Goal: Task Accomplishment & Management: Manage account settings

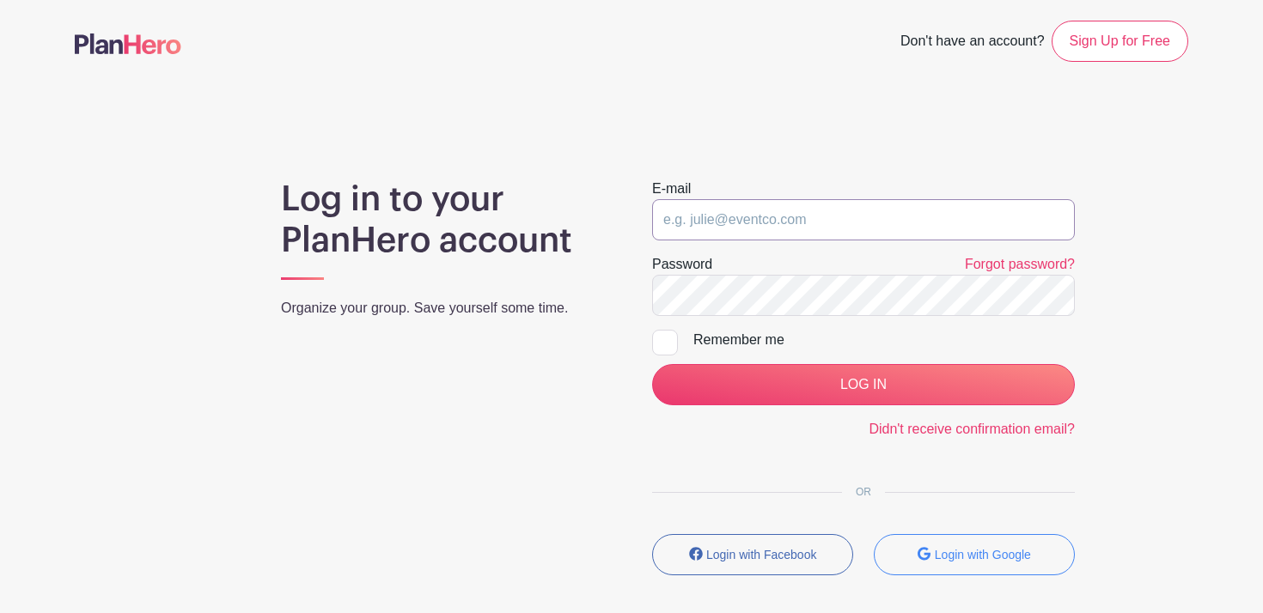
click at [887, 218] on input "email" at bounding box center [863, 219] width 423 height 41
type input "[PERSON_NAME][EMAIL_ADDRESS][PERSON_NAME][DOMAIN_NAME]"
drag, startPoint x: 668, startPoint y: 344, endPoint x: 681, endPoint y: 348, distance: 13.3
click at [669, 344] on div at bounding box center [665, 343] width 26 height 26
click at [663, 341] on input "Remember me" at bounding box center [657, 335] width 11 height 11
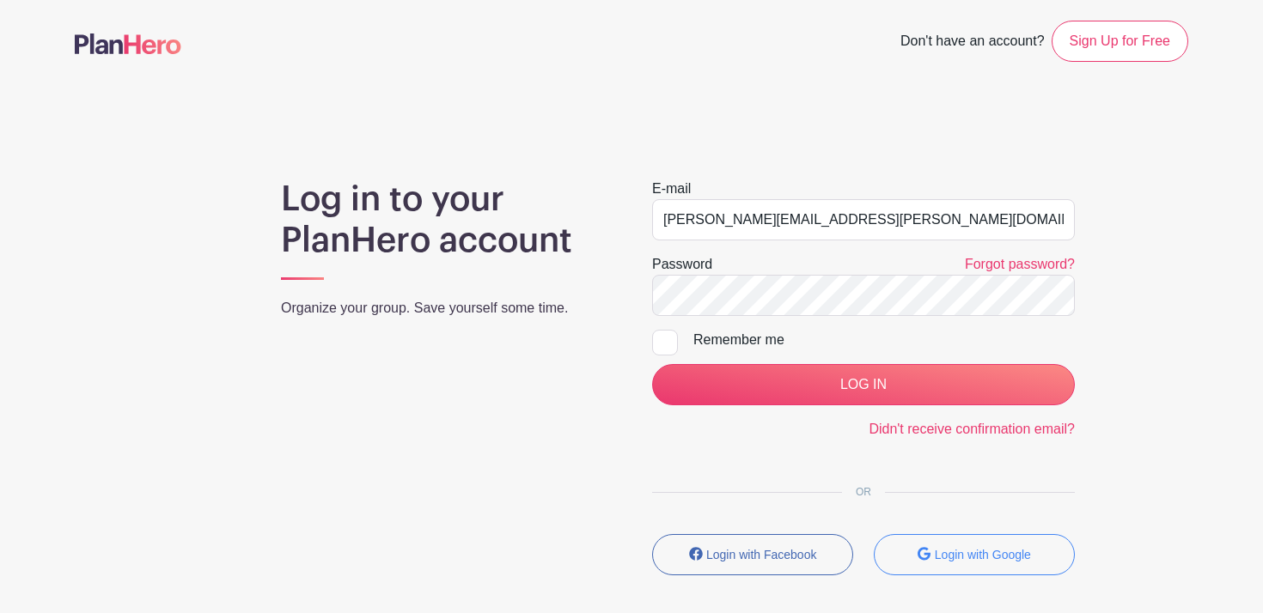
checkbox input "true"
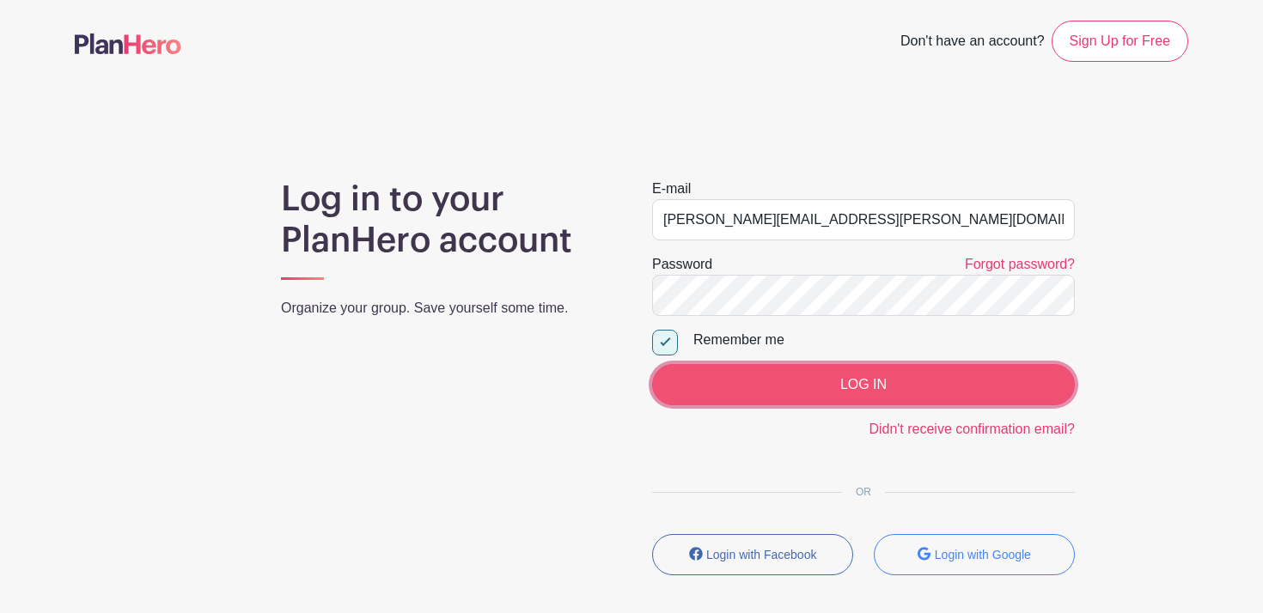
click at [907, 403] on input "LOG IN" at bounding box center [863, 384] width 423 height 41
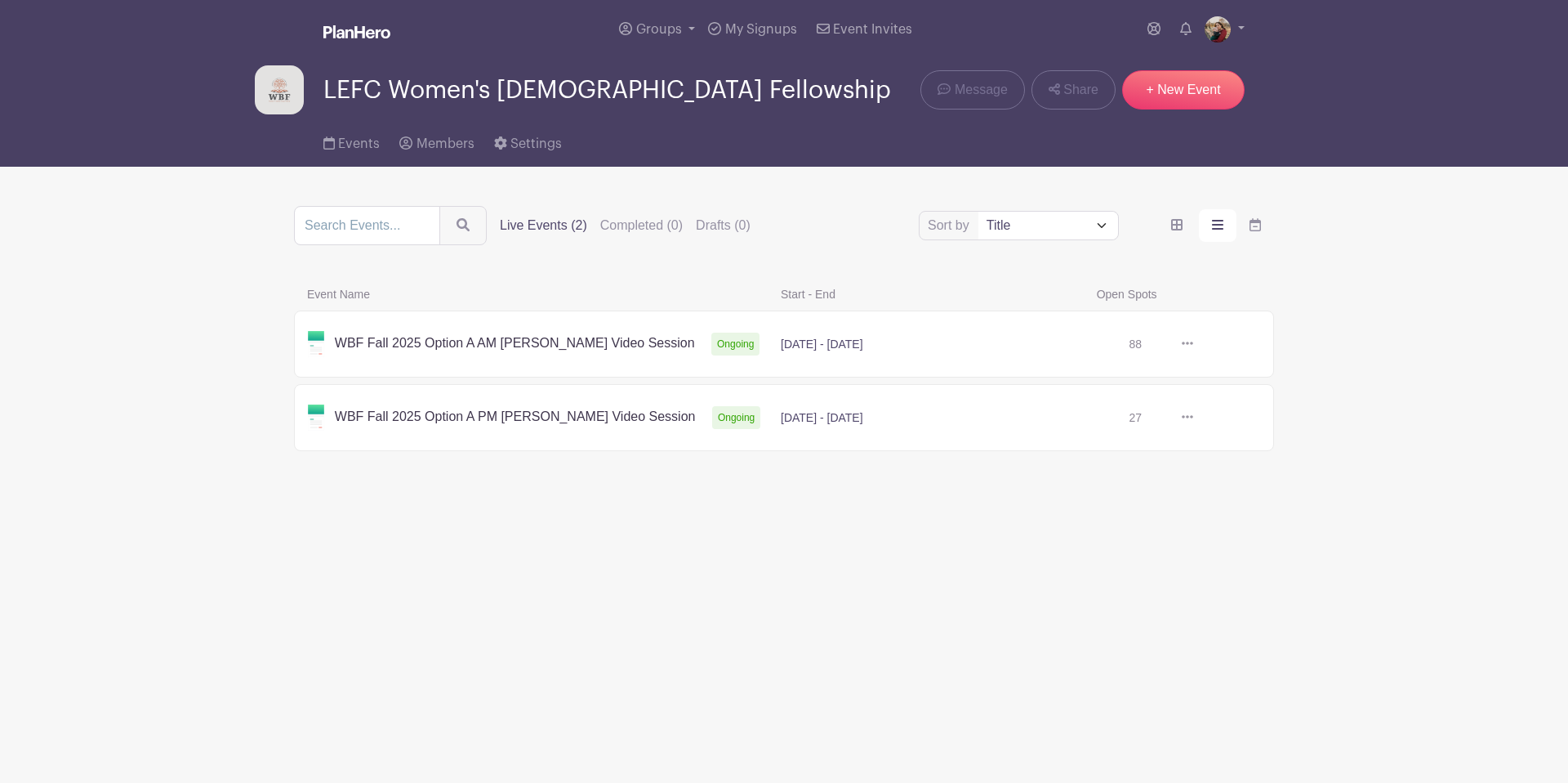
click at [1193, 344] on link at bounding box center [1193, 344] width 0 height 0
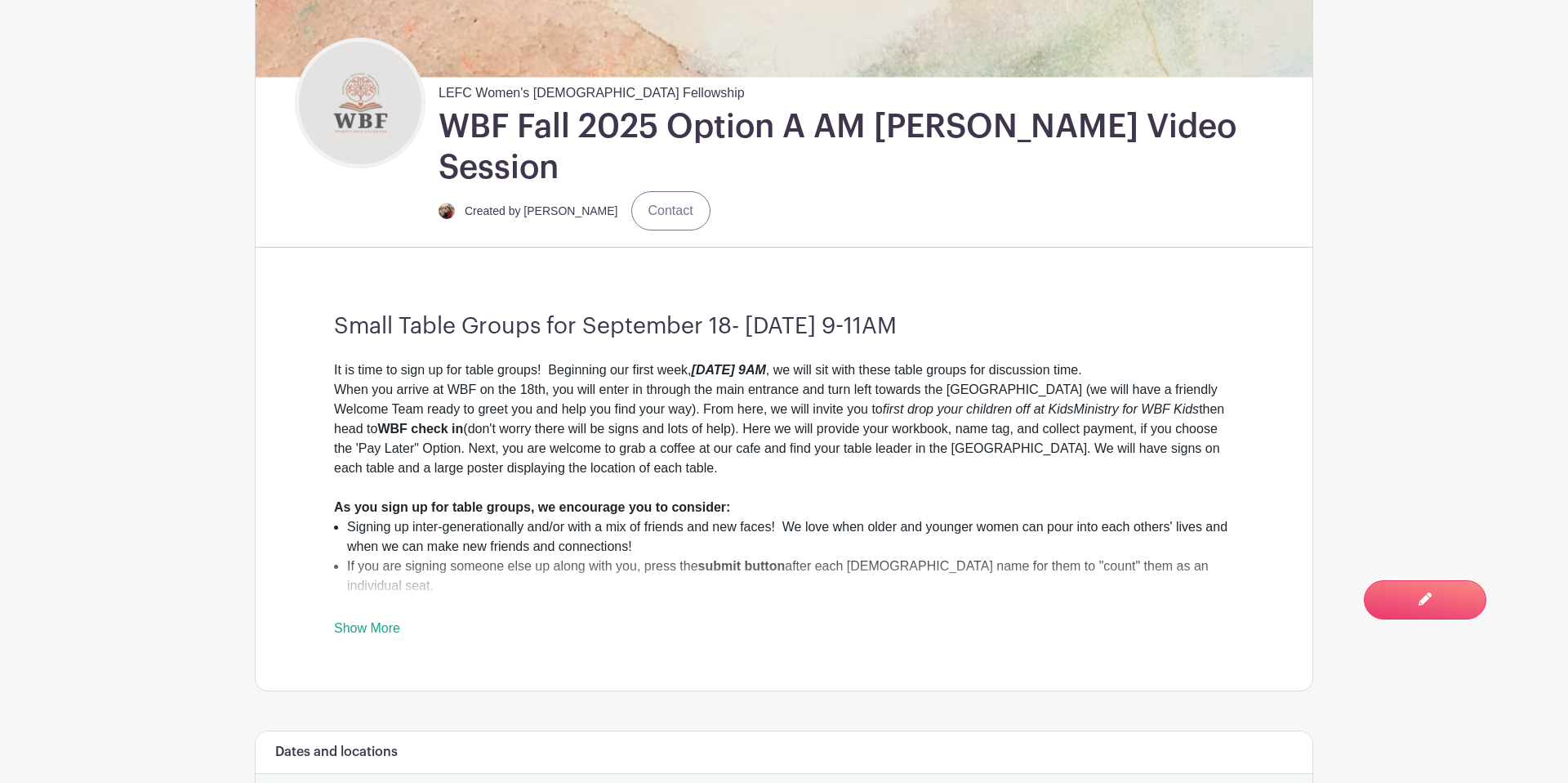
scroll to position [444, 0]
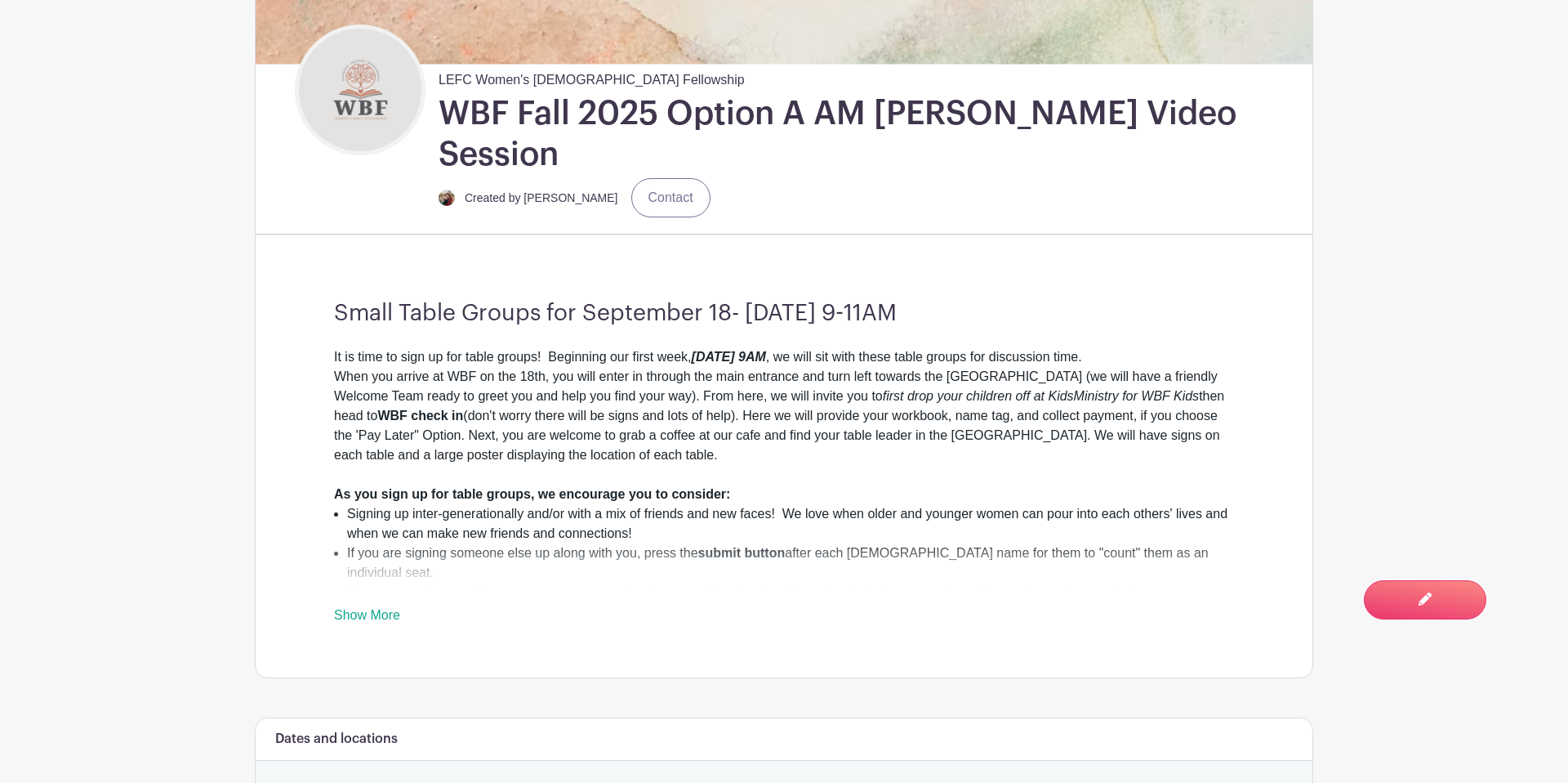
click at [376, 582] on link "Show More" at bounding box center [367, 617] width 67 height 20
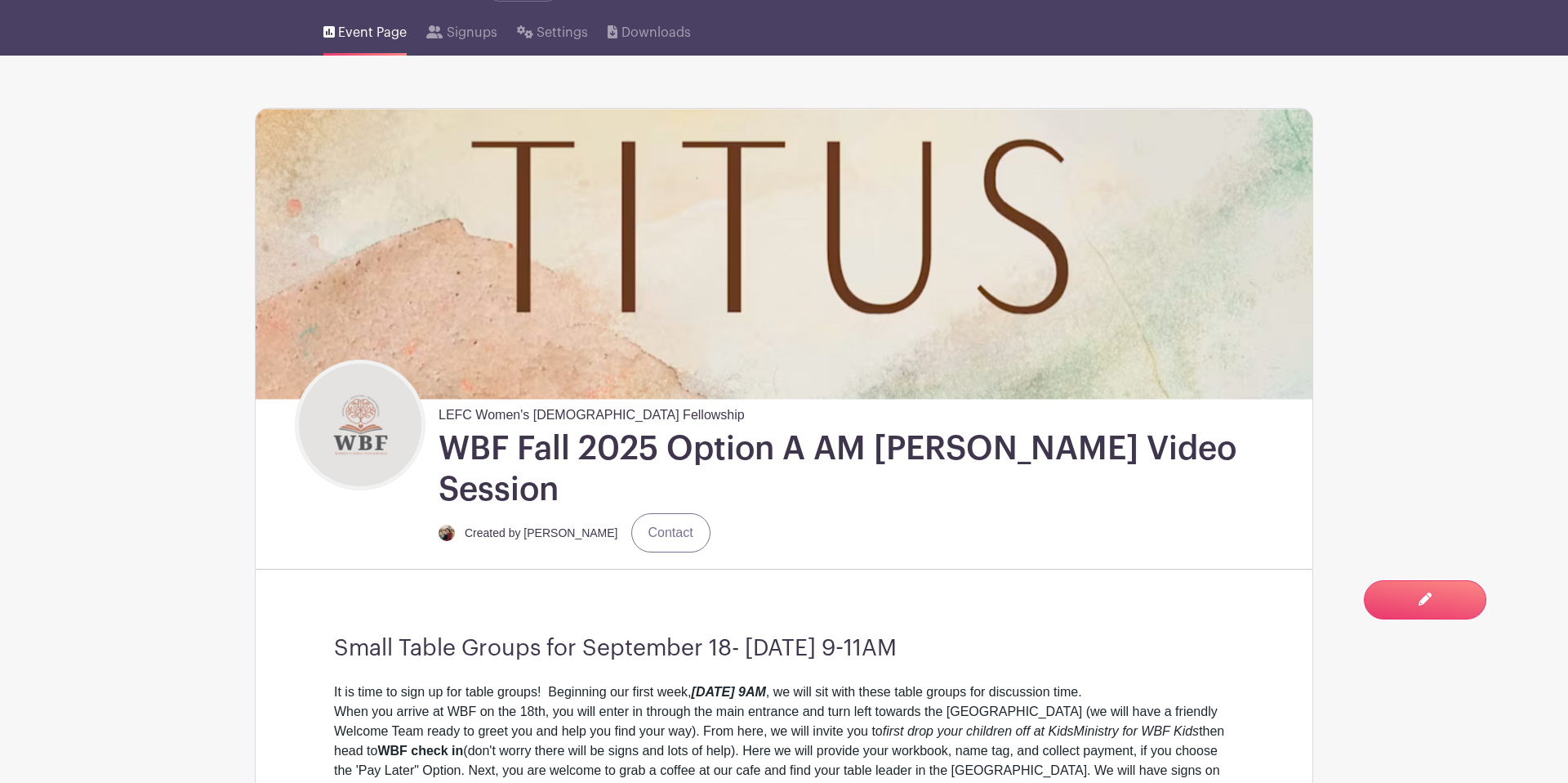
scroll to position [0, 0]
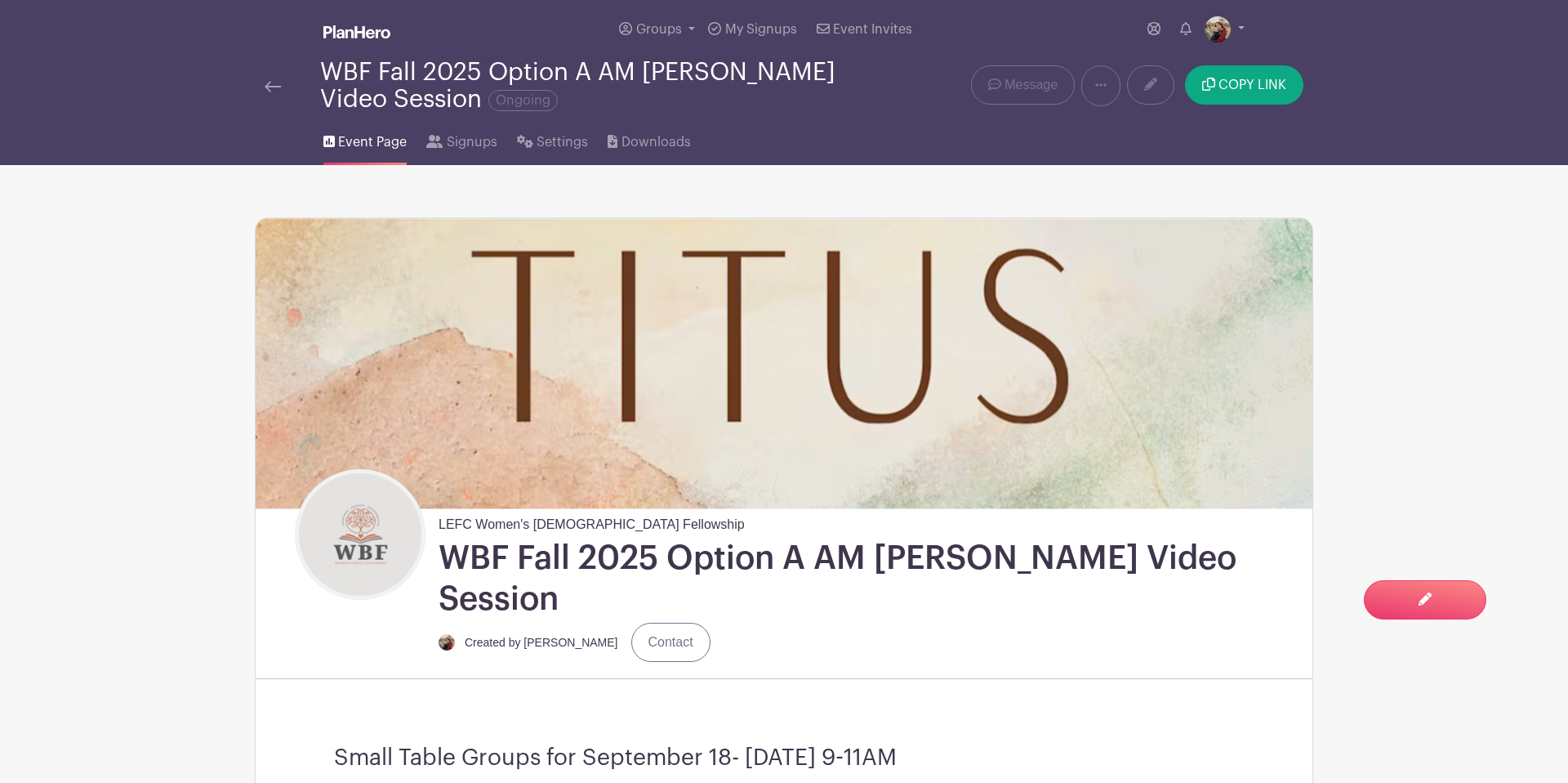
click at [263, 84] on div "WBF Fall 2025 Option A AM [PERSON_NAME] Video Session Ongoing" at bounding box center [563, 86] width 617 height 54
click at [267, 86] on img at bounding box center [272, 87] width 16 height 11
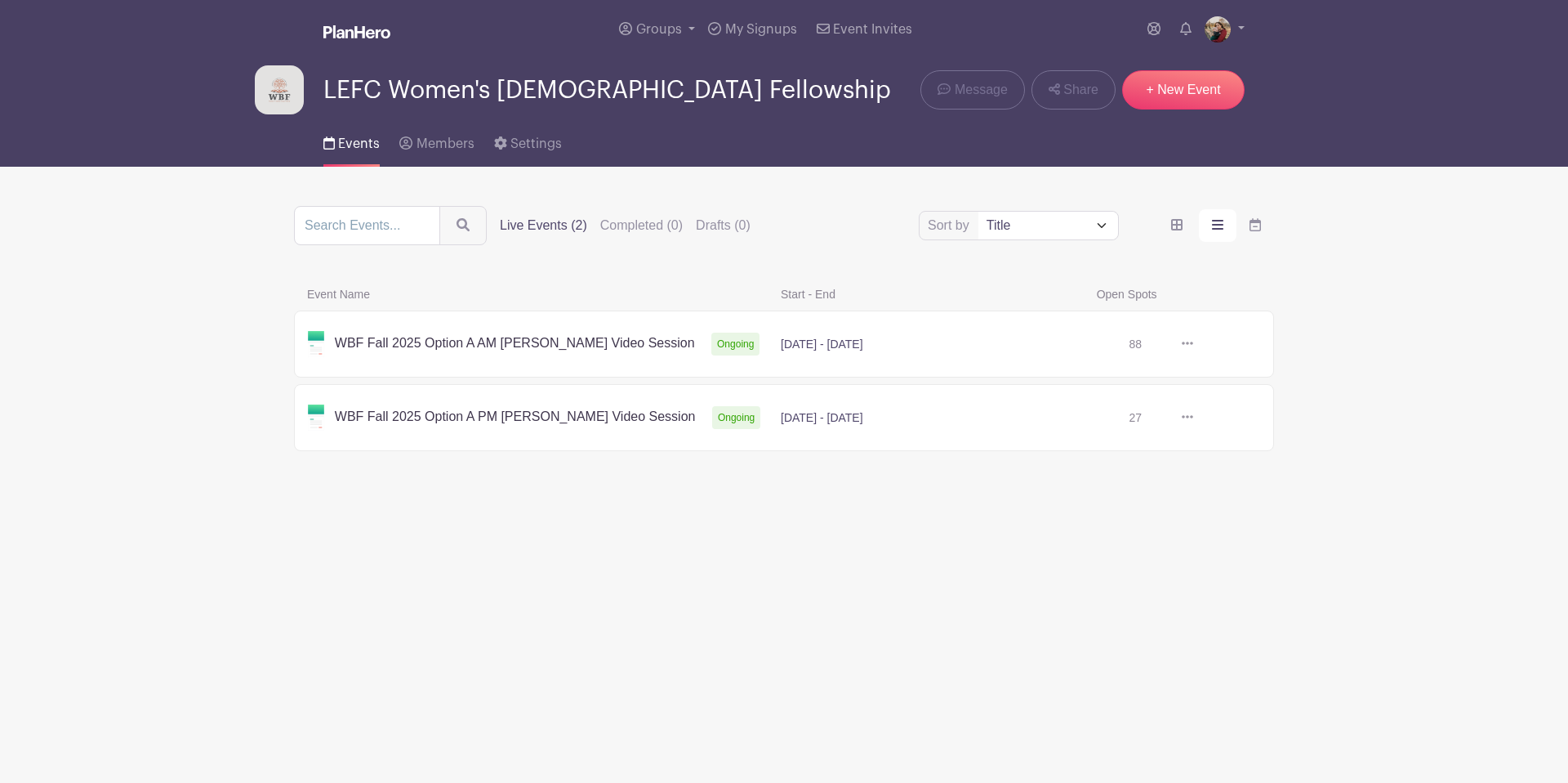
click at [1193, 418] on link at bounding box center [1193, 418] width 0 height 0
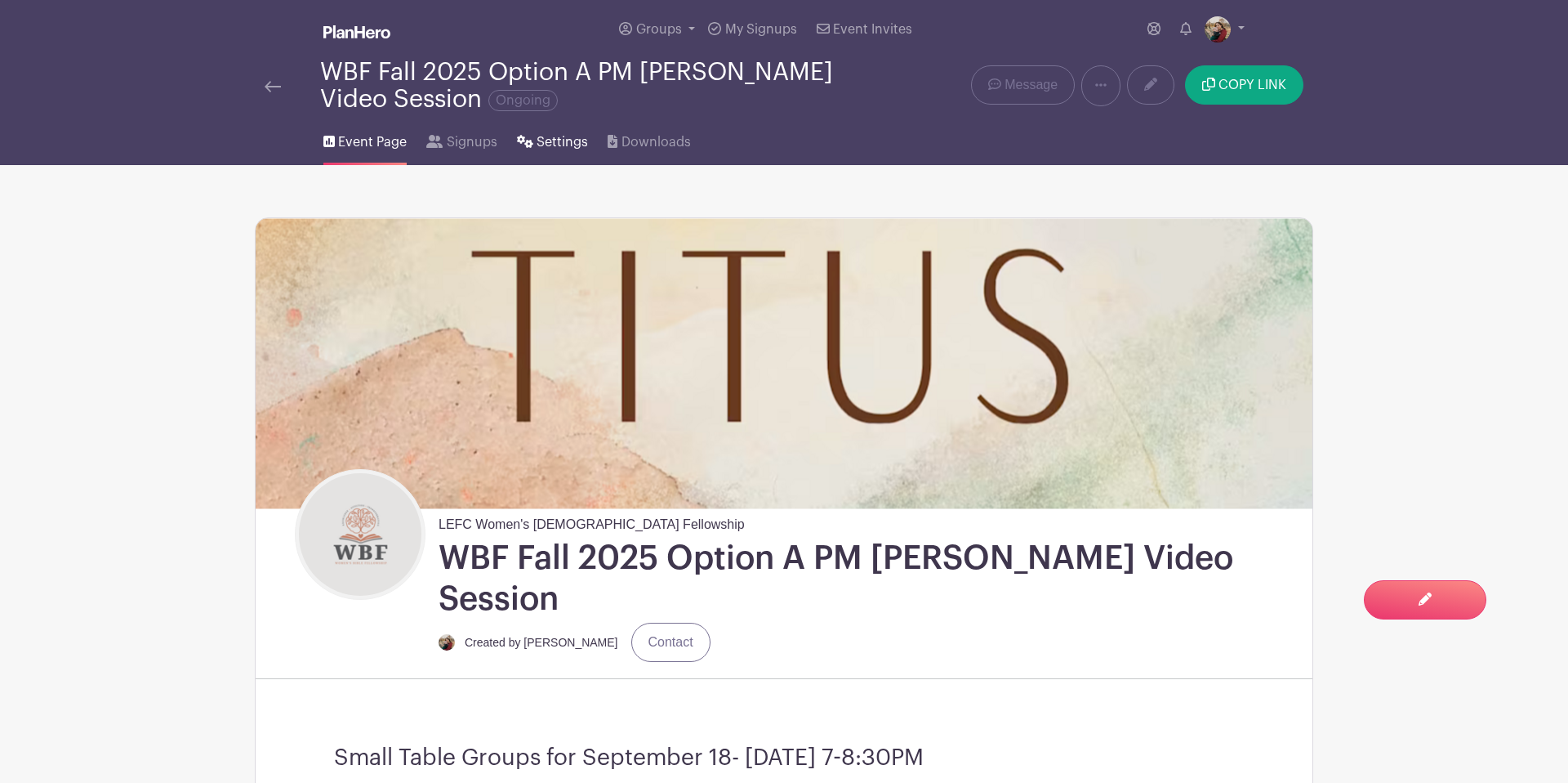
click at [547, 143] on span "Settings" at bounding box center [562, 142] width 51 height 20
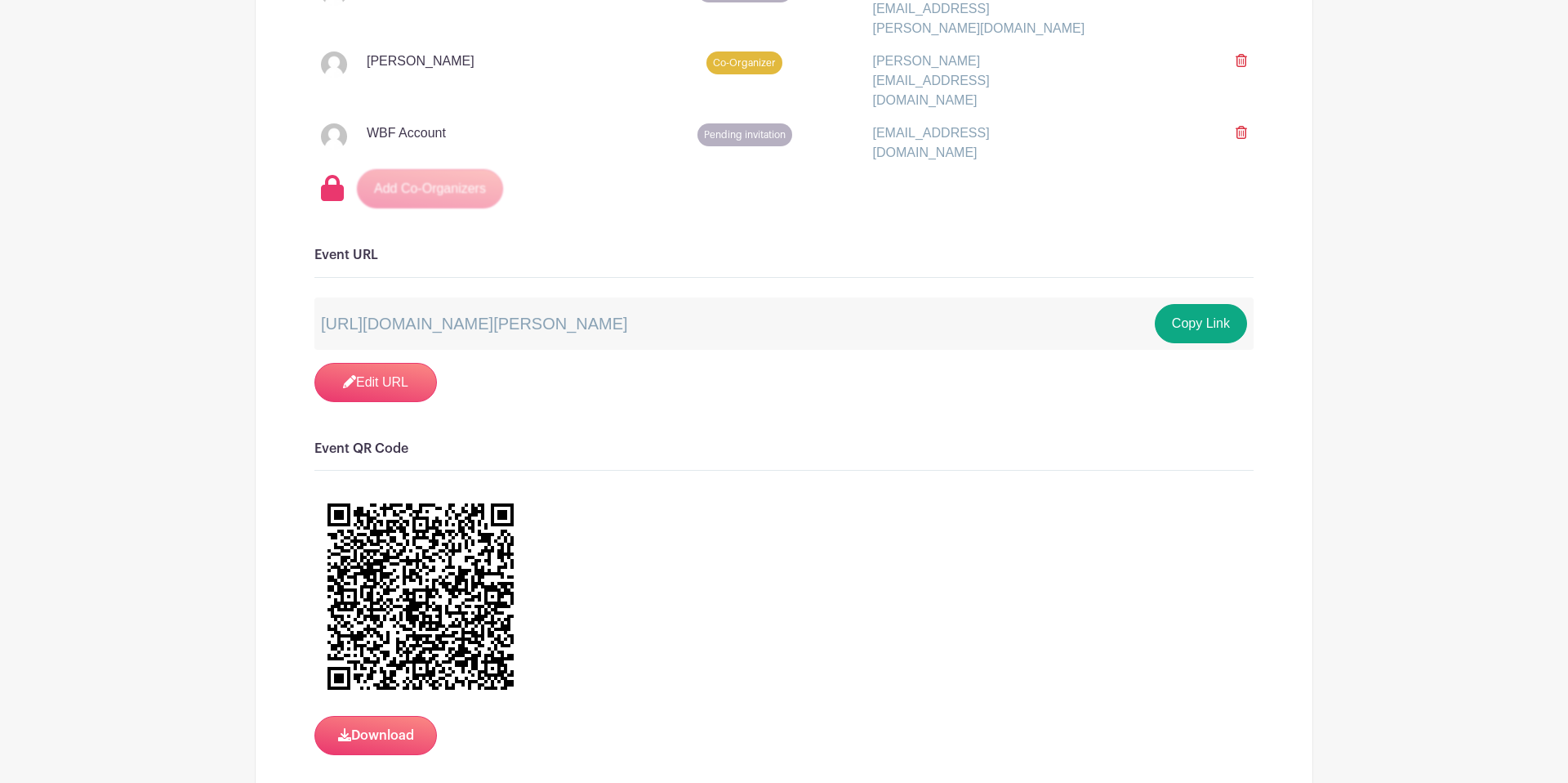
scroll to position [1839, 0]
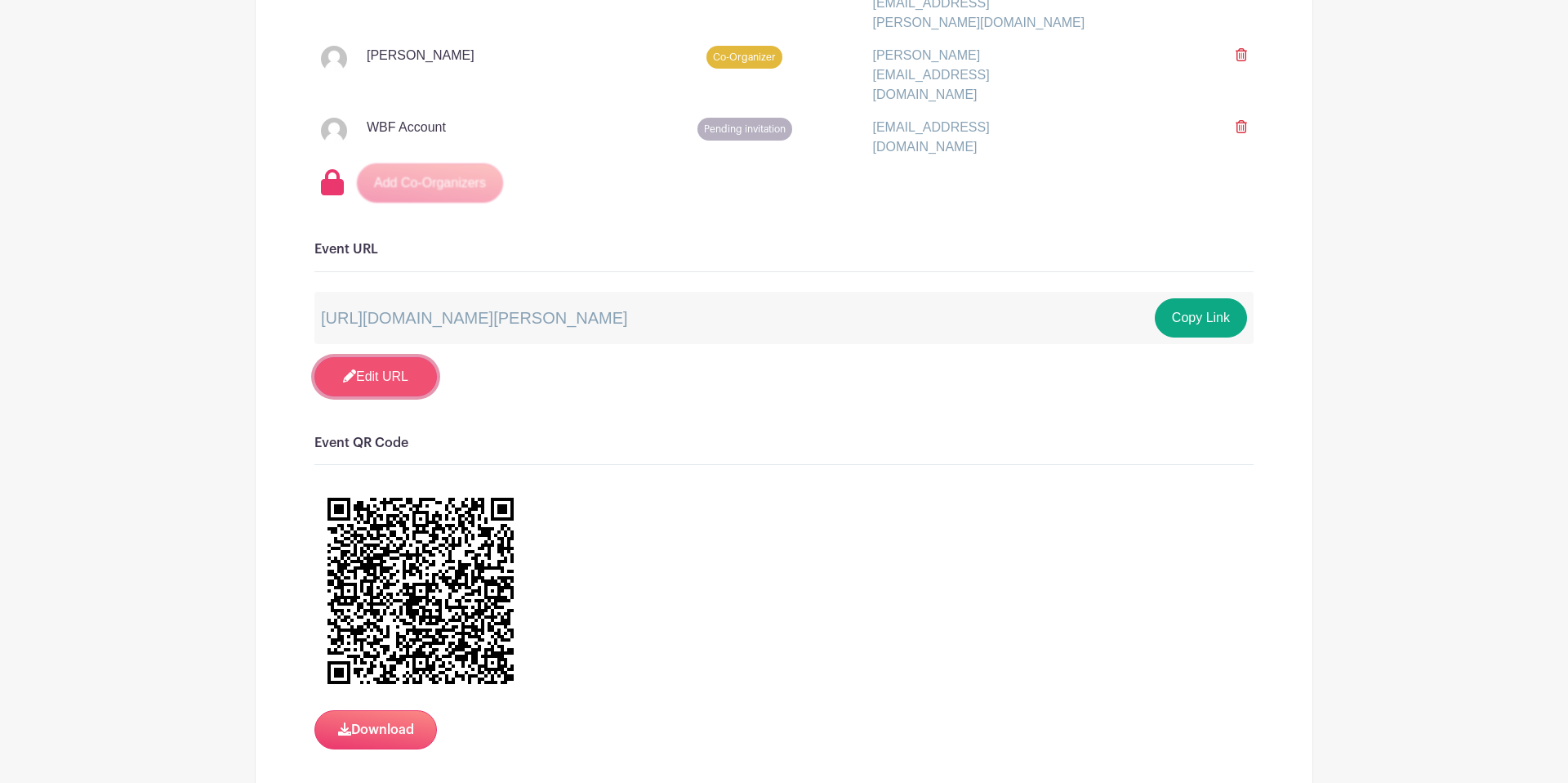
click at [346, 369] on icon at bounding box center [350, 376] width 13 height 13
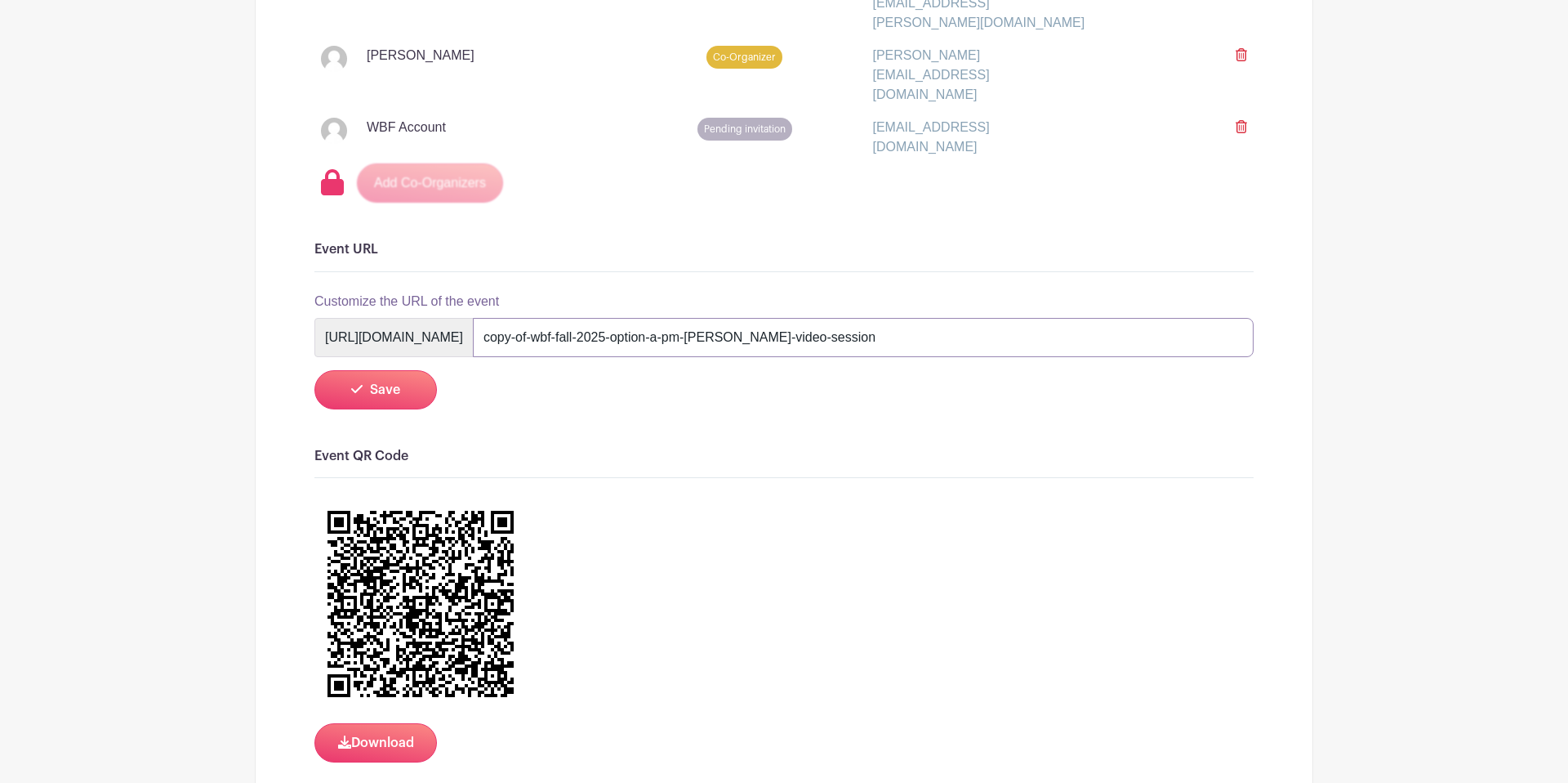
drag, startPoint x: 987, startPoint y: 268, endPoint x: 627, endPoint y: 262, distance: 360.0
click at [627, 318] on div "[URL][DOMAIN_NAME] copy-of-wbf-fall-2025-option-a-pm-[PERSON_NAME]-video-session" at bounding box center [784, 337] width 939 height 39
type input "wbfpm"
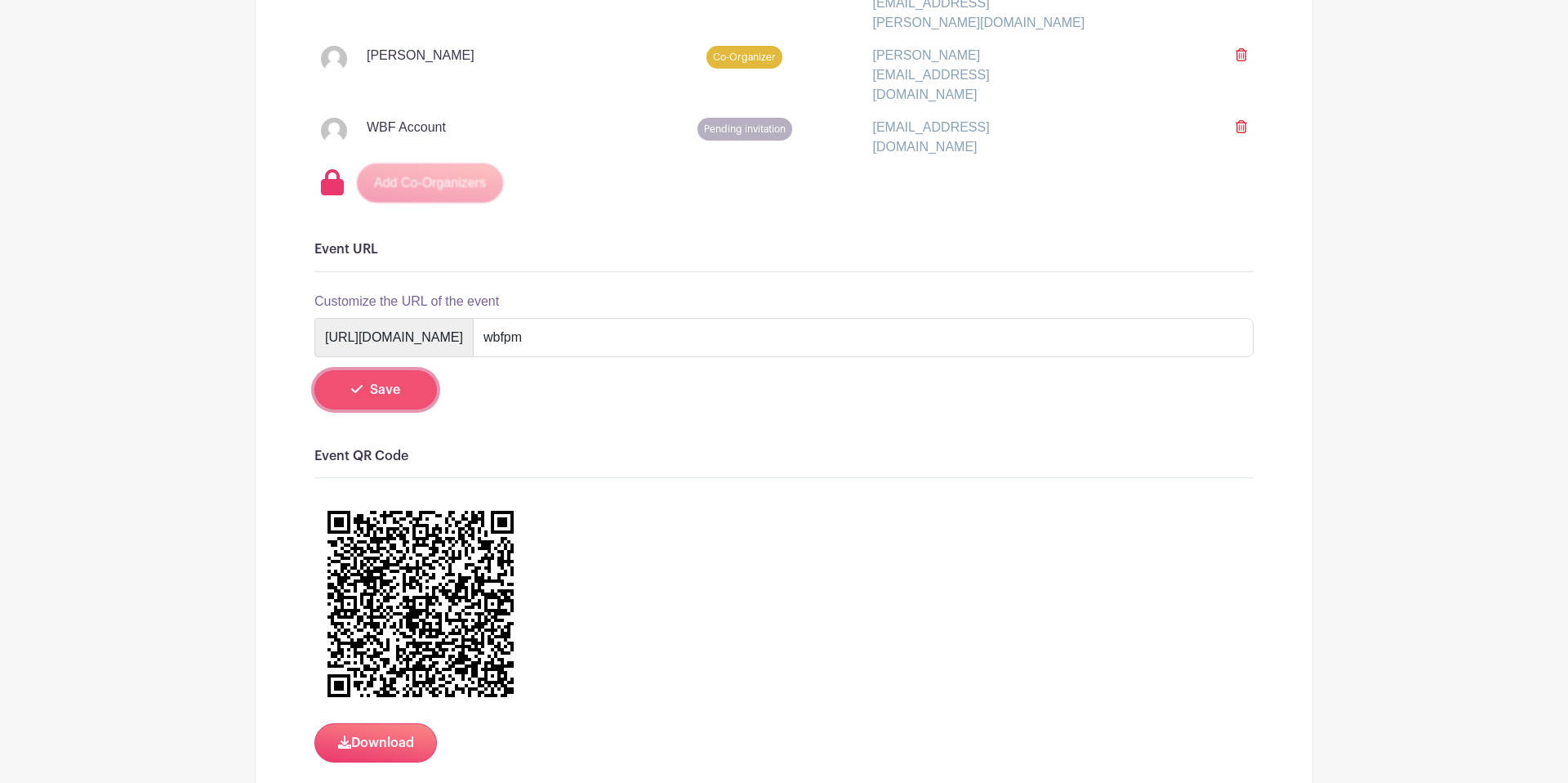
click at [387, 370] on button "Save" at bounding box center [376, 389] width 123 height 39
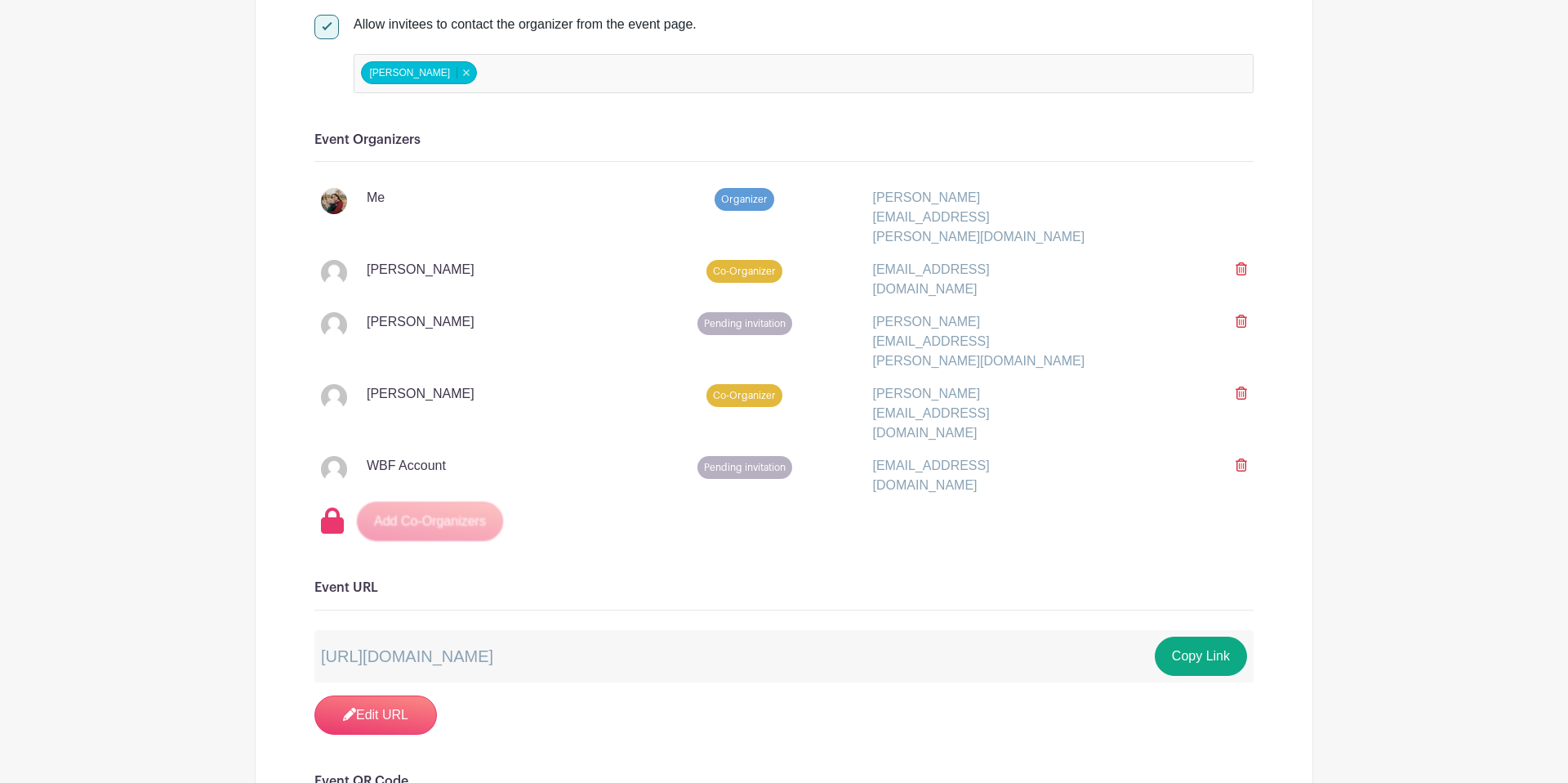
scroll to position [0, 0]
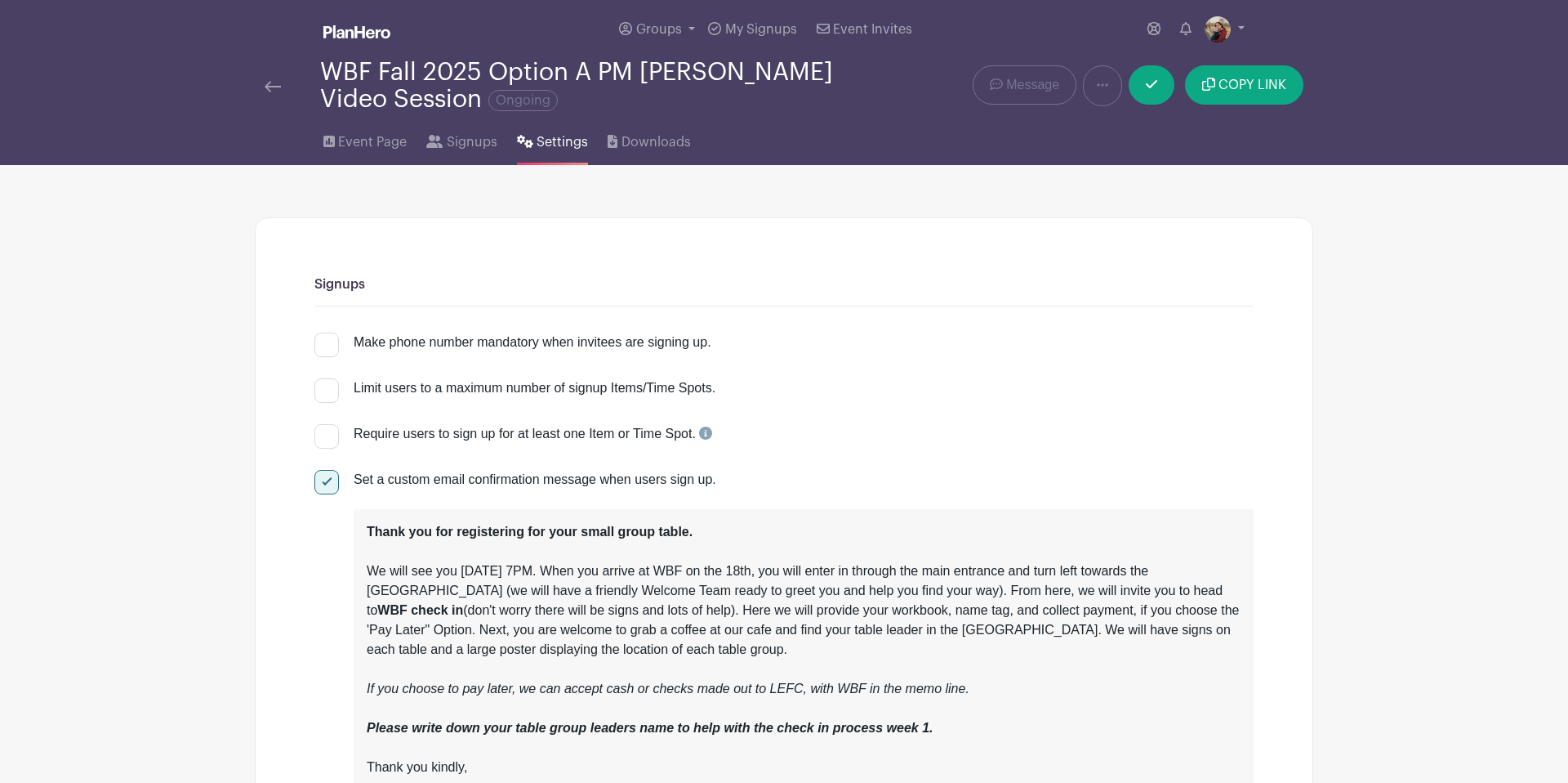
click at [344, 36] on img at bounding box center [357, 32] width 67 height 13
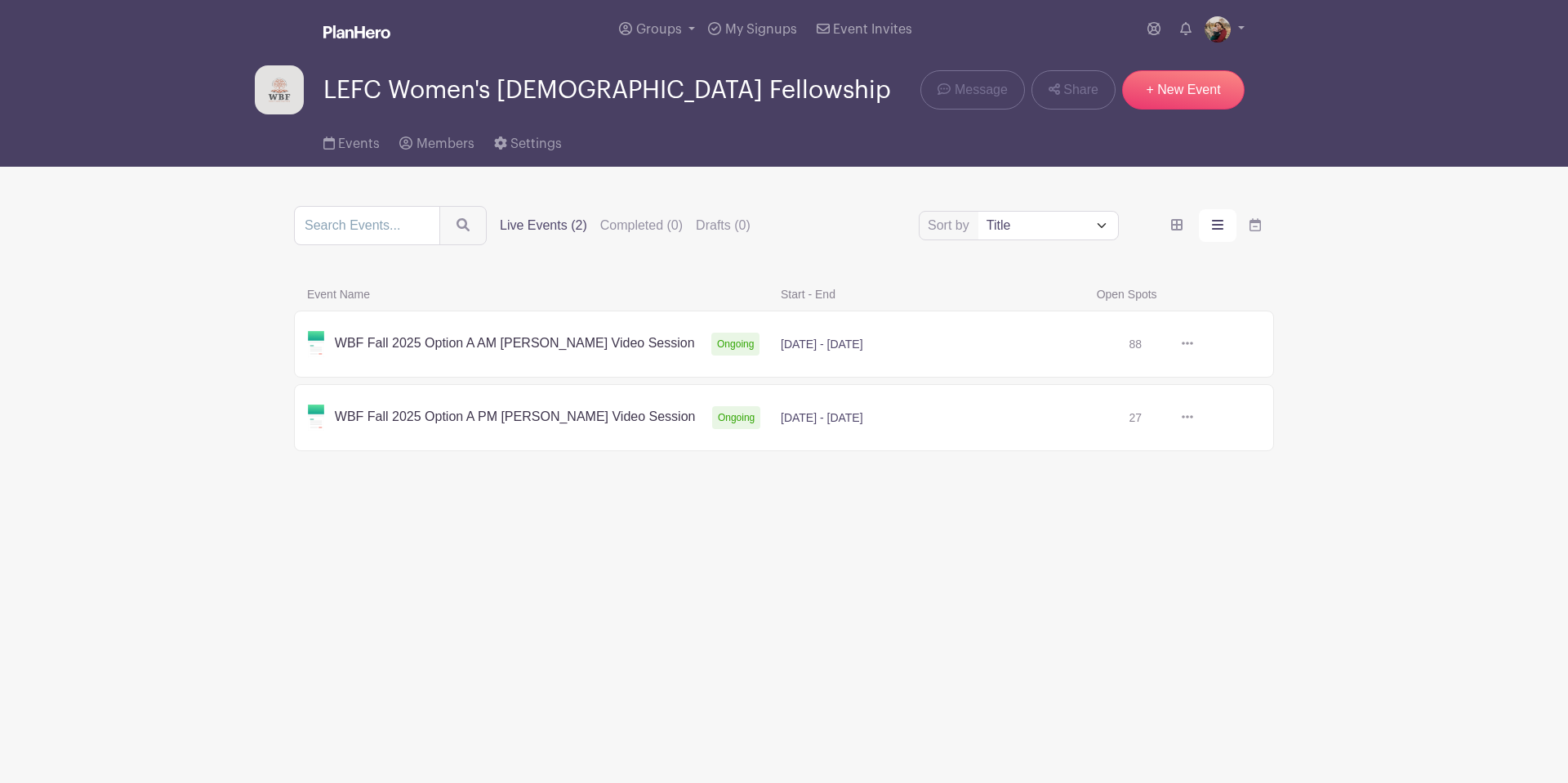
click at [1193, 418] on link at bounding box center [1193, 418] width 0 height 0
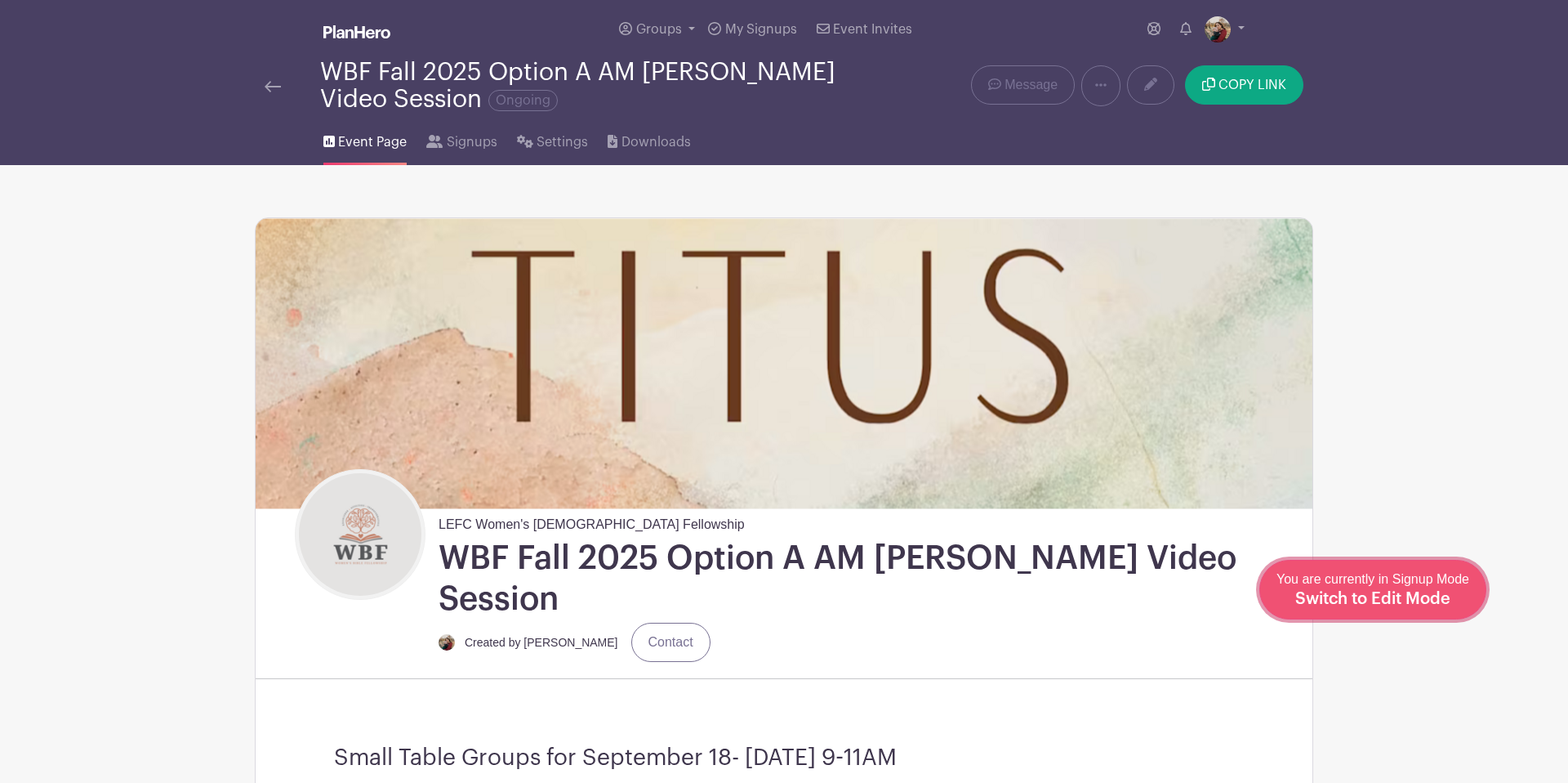
click at [1449, 603] on span "Switch to Edit Mode" at bounding box center [1372, 598] width 155 height 16
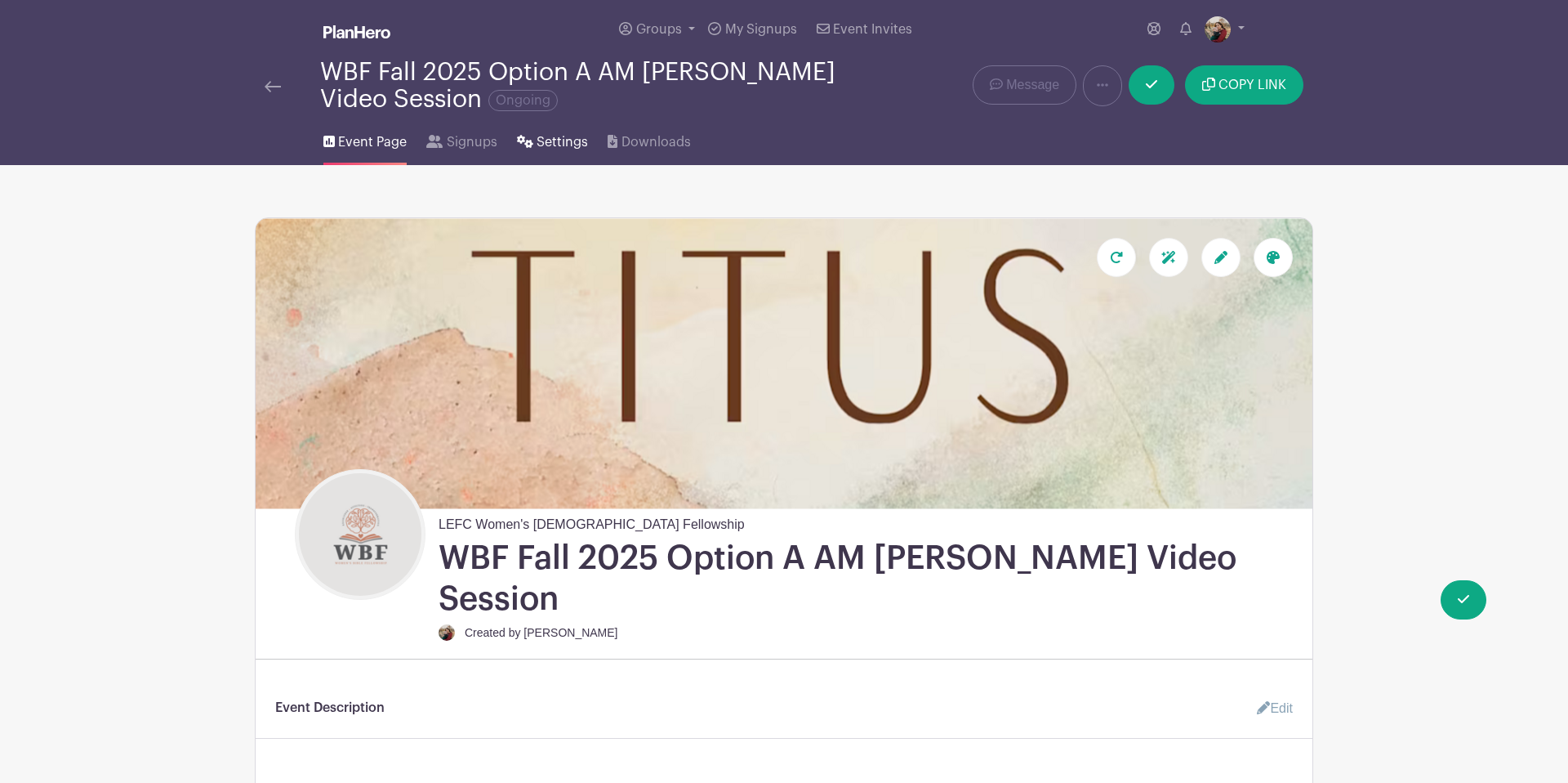
click at [555, 143] on span "Settings" at bounding box center [562, 142] width 51 height 20
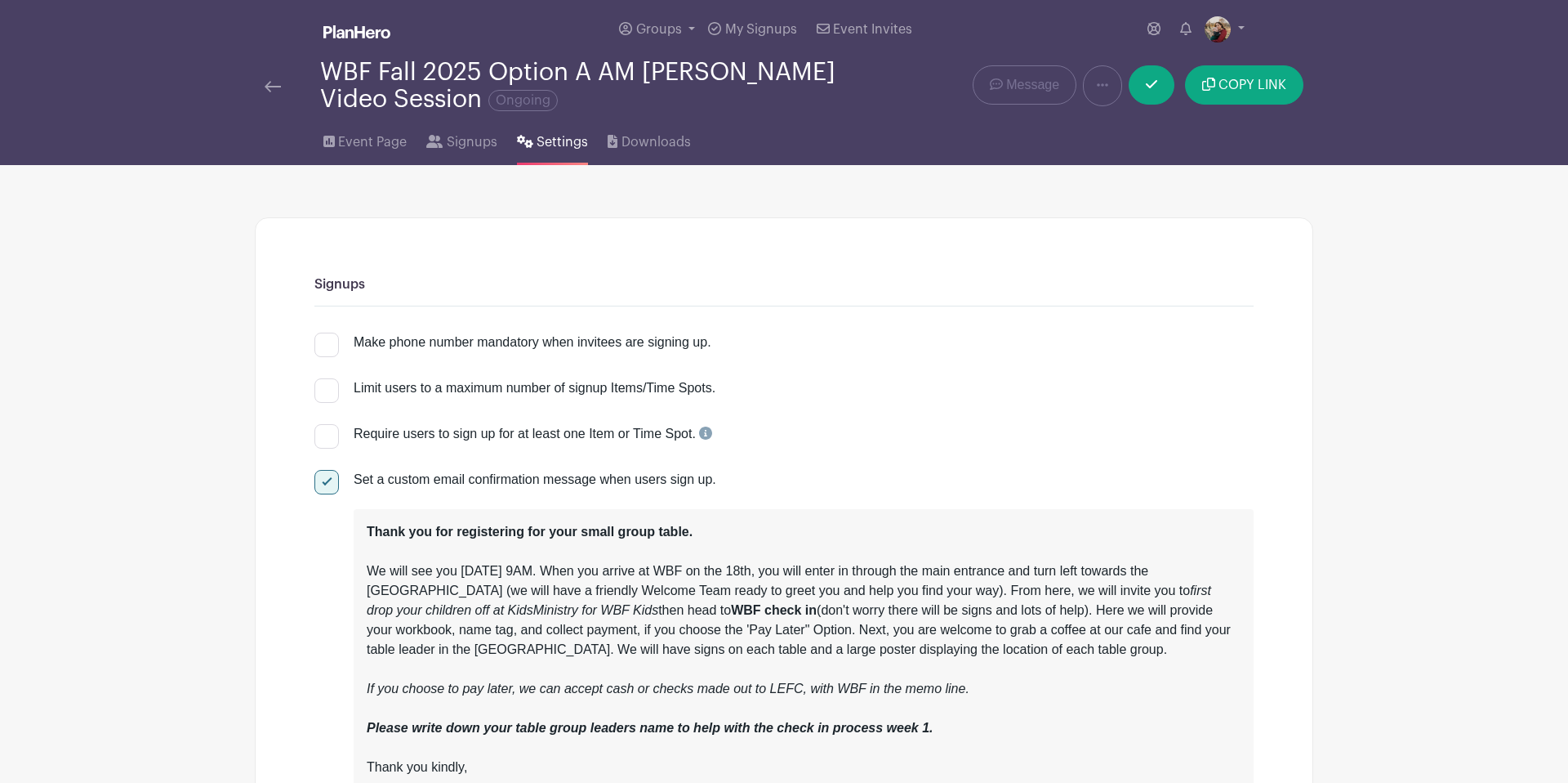
click at [328, 437] on div at bounding box center [327, 437] width 25 height 25
click at [325, 435] on input "Require users to sign up for at least one Item or Time Spot." at bounding box center [319, 429] width 10 height 10
checkbox input "true"
click at [463, 141] on span "Signups" at bounding box center [472, 142] width 50 height 20
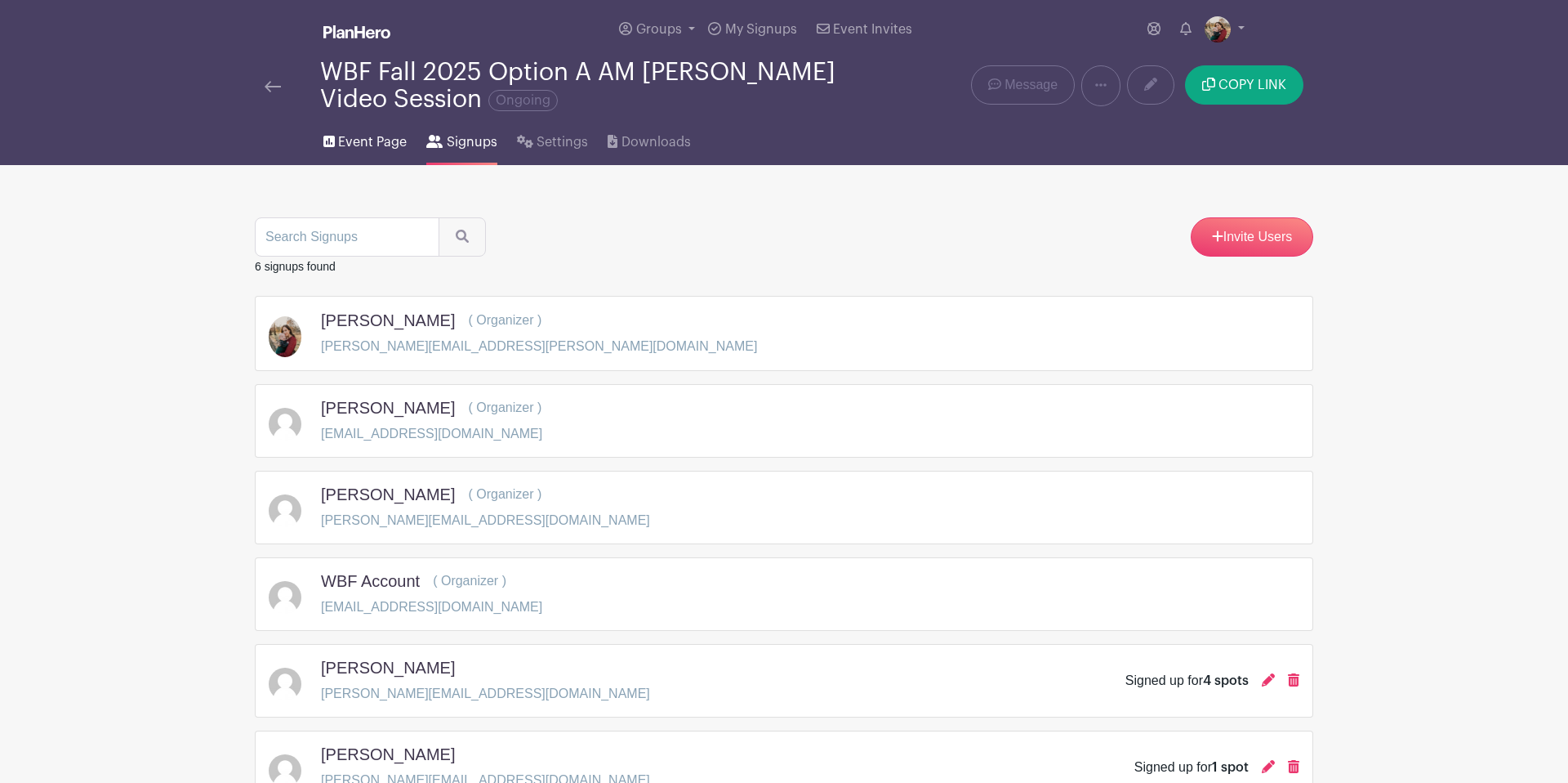
click at [364, 140] on span "Event Page" at bounding box center [373, 142] width 68 height 20
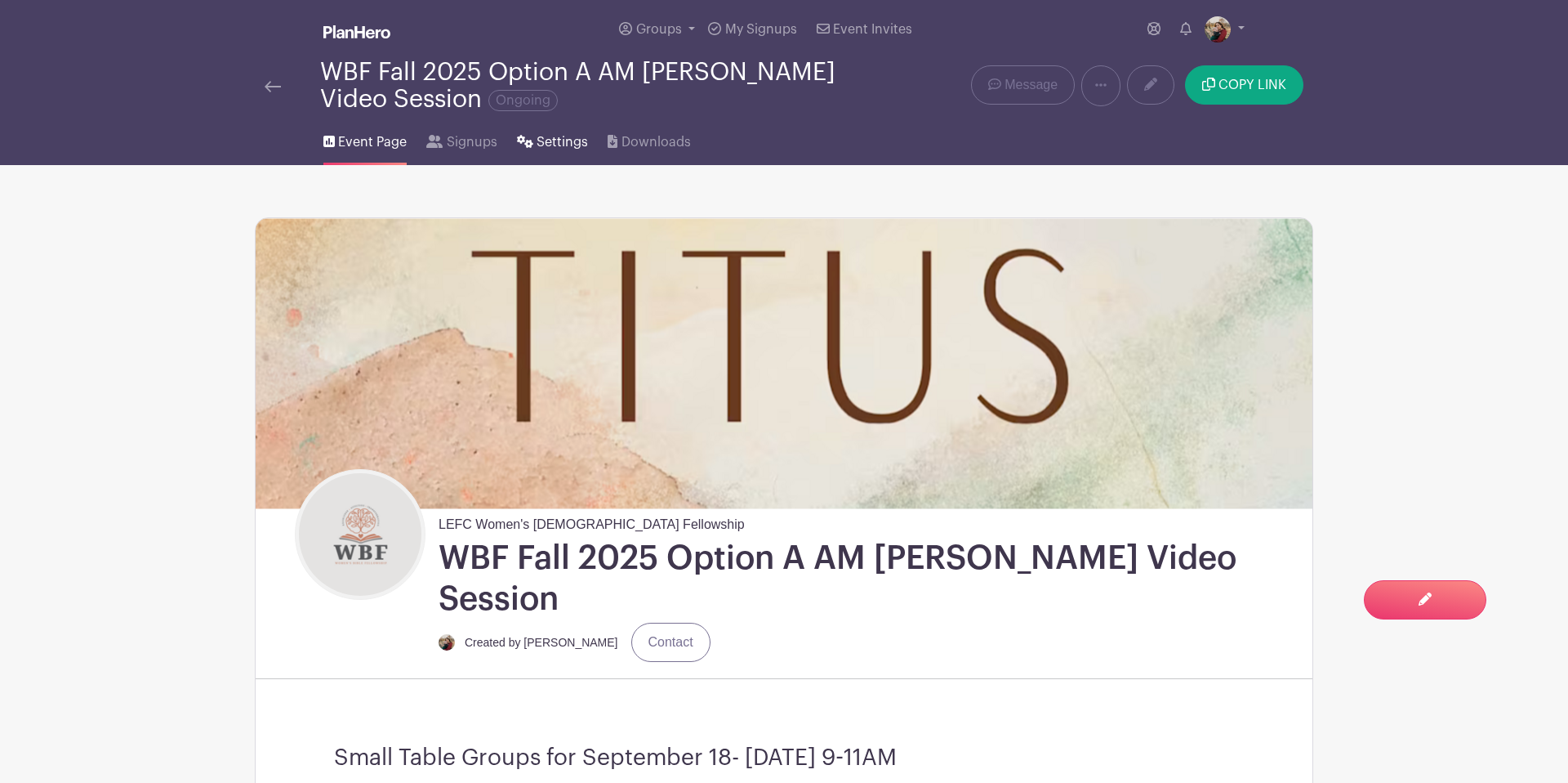
click at [556, 152] on span "Settings" at bounding box center [562, 142] width 51 height 20
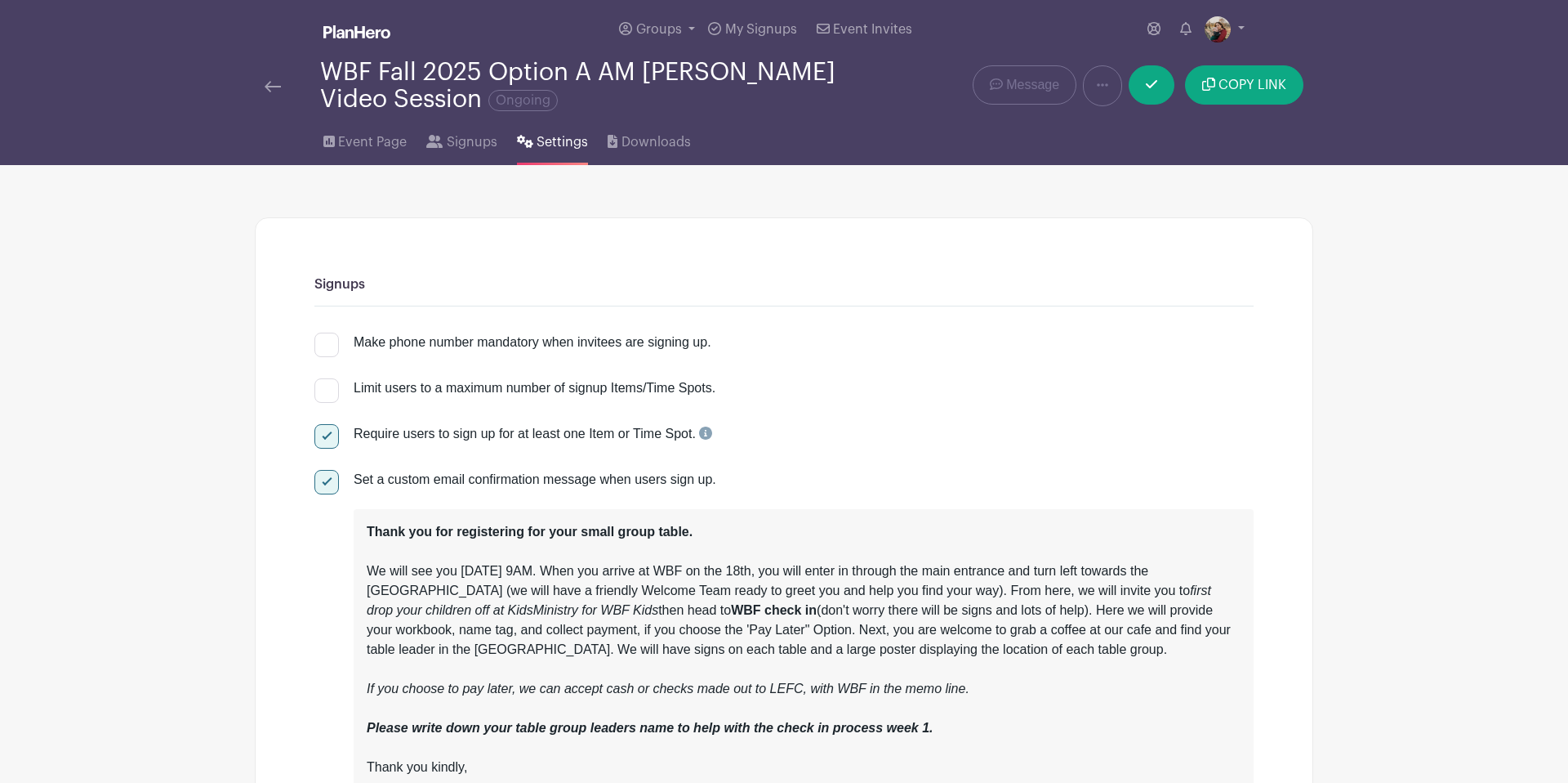
click at [326, 391] on div at bounding box center [327, 391] width 25 height 25
click at [325, 389] on input "Limit users to a maximum number of signup Items/Time Spots." at bounding box center [319, 383] width 10 height 10
checkbox input "true"
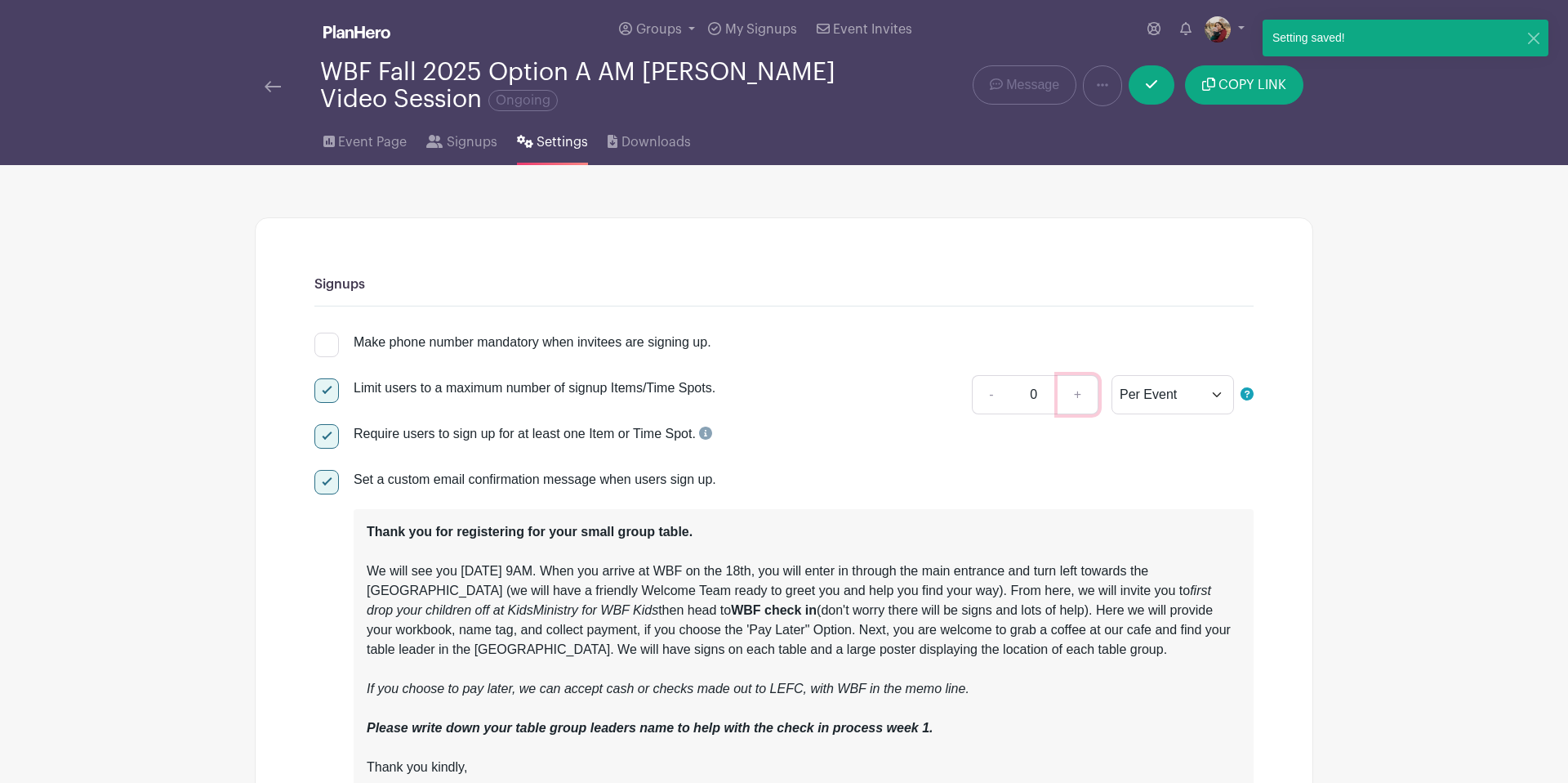
click at [1074, 398] on link "+" at bounding box center [1077, 394] width 41 height 39
type input "1"
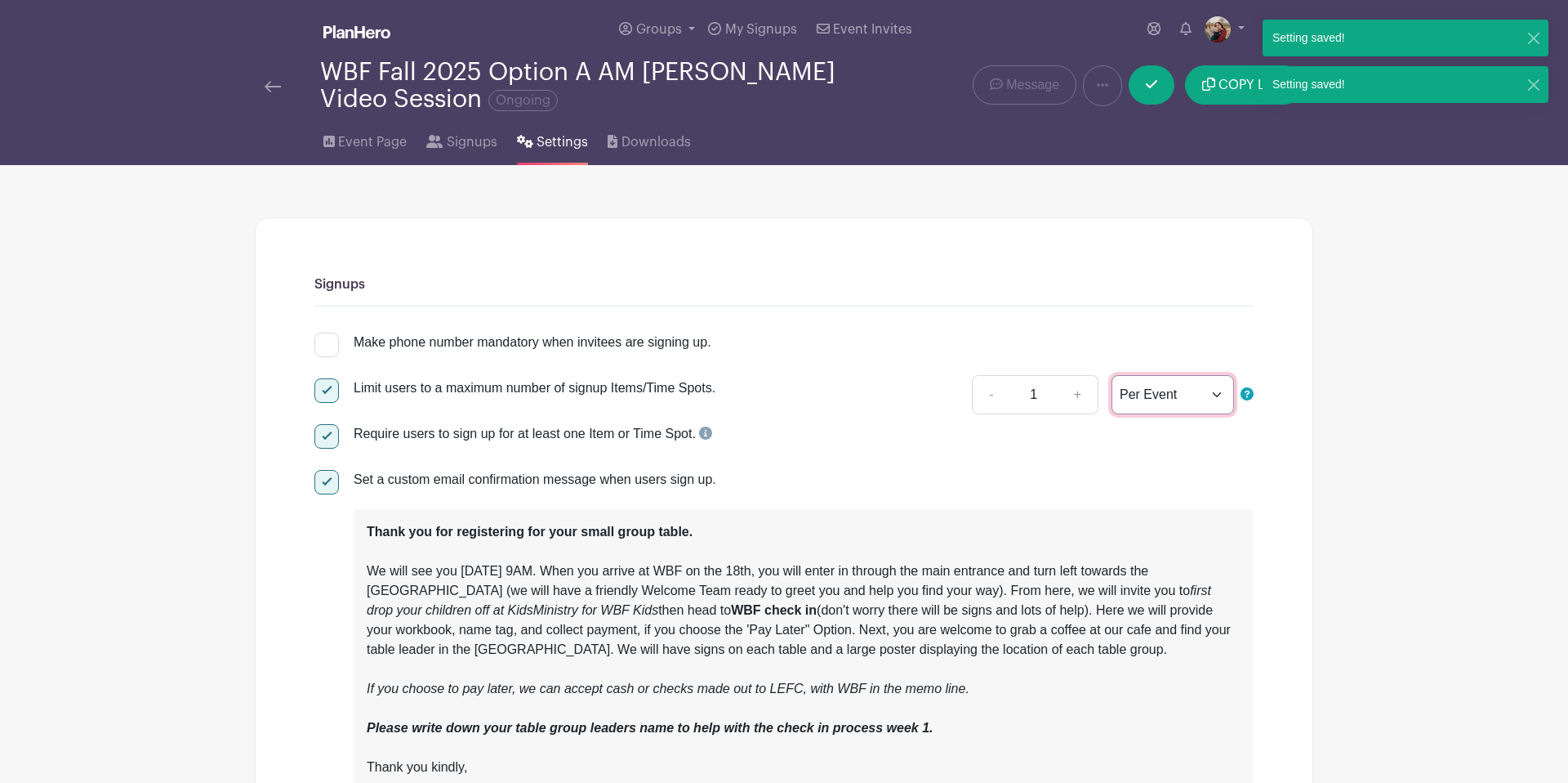
click at [1207, 399] on select "Per Event Per Day Per Item" at bounding box center [1172, 394] width 123 height 39
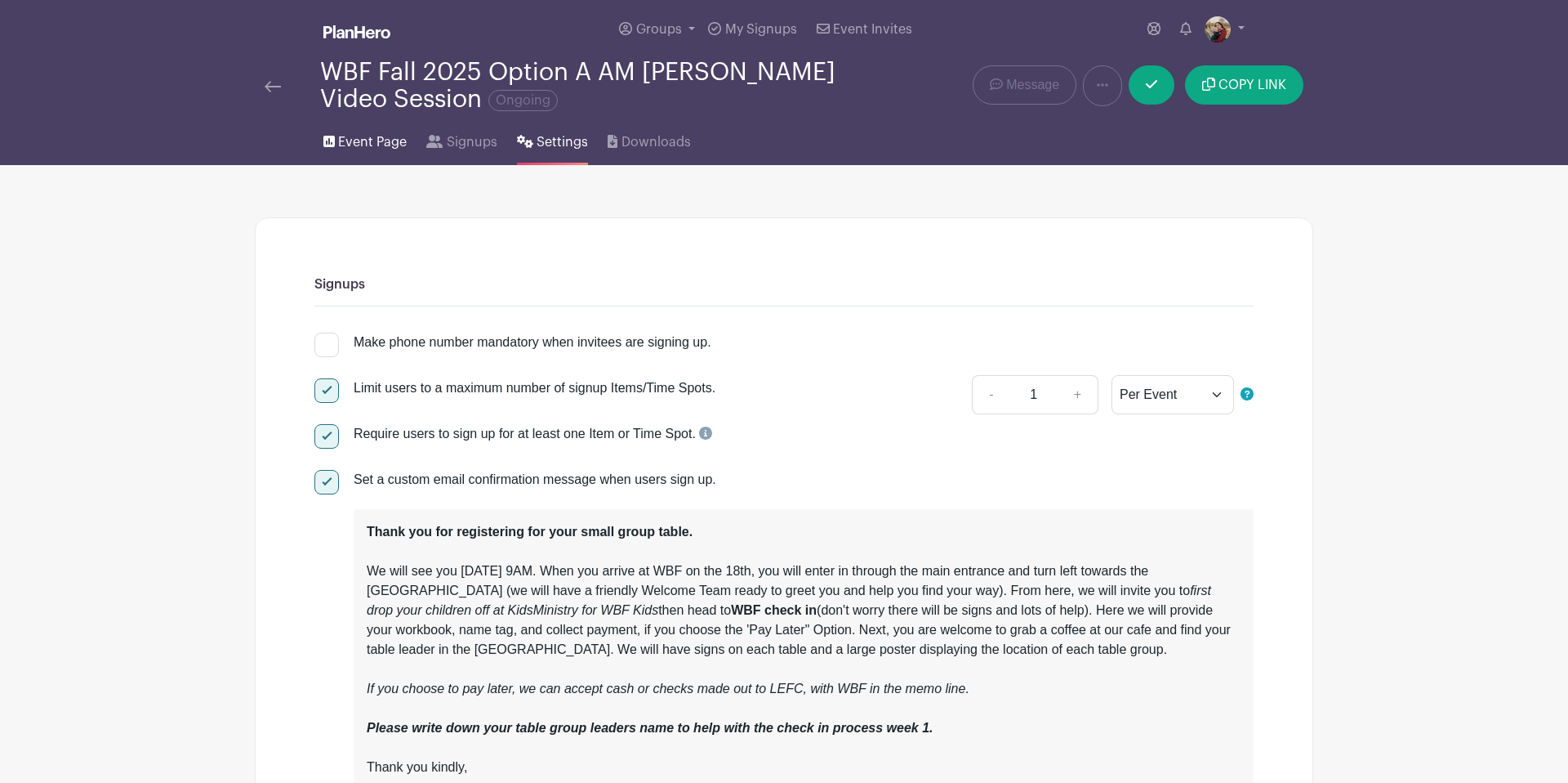
click at [364, 140] on span "Event Page" at bounding box center [373, 142] width 68 height 20
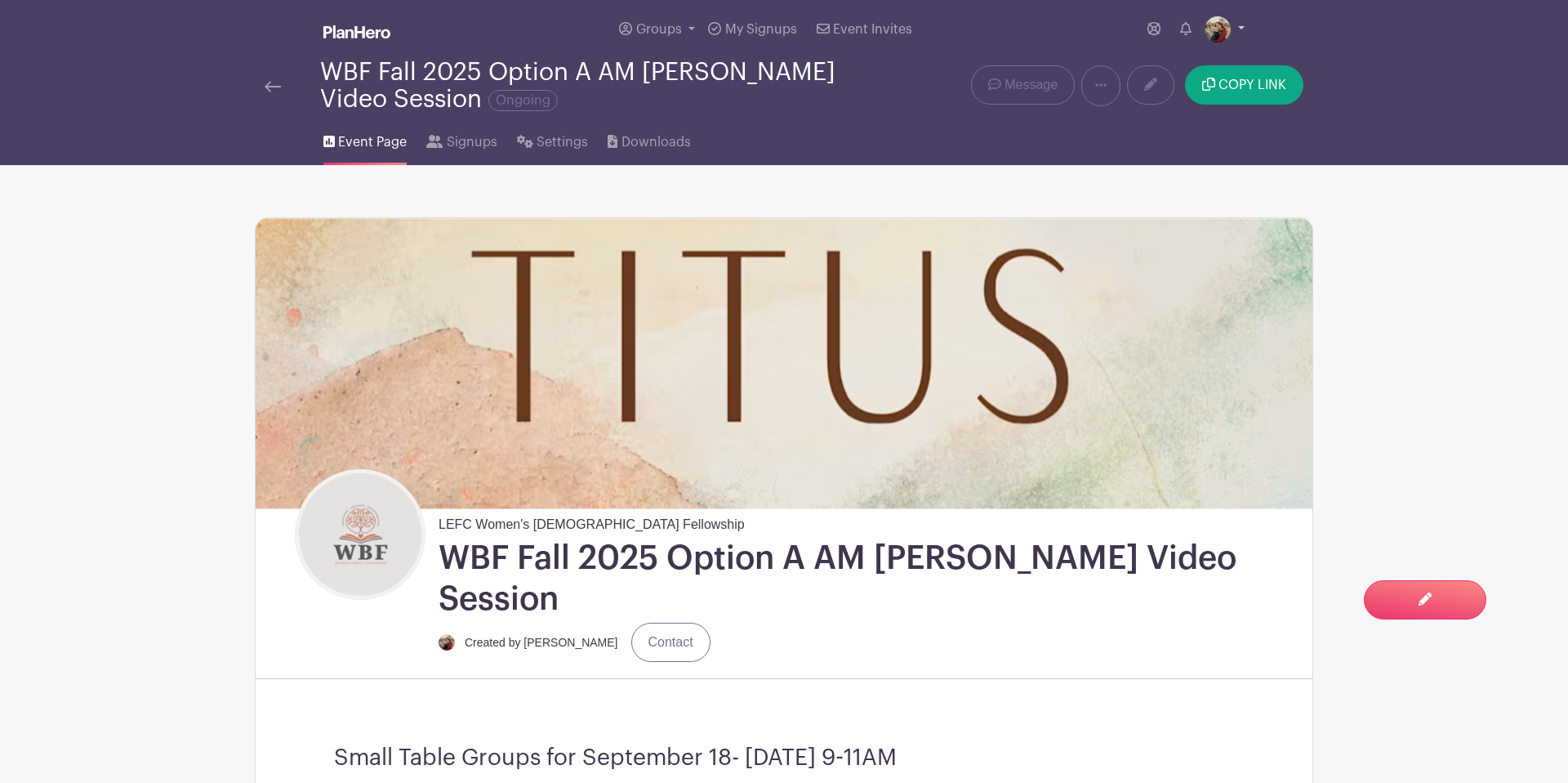
click at [1231, 33] on link at bounding box center [1225, 29] width 40 height 26
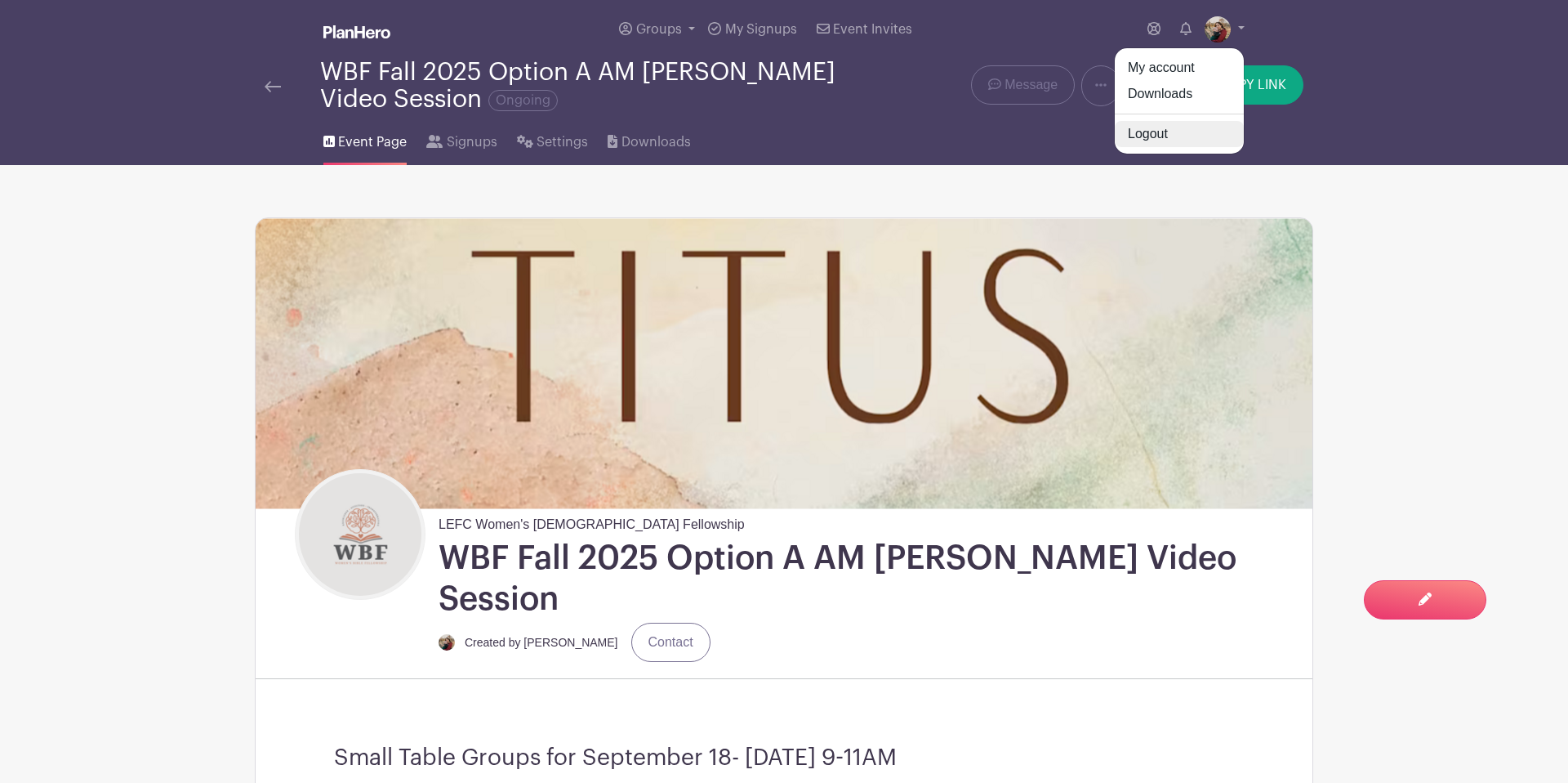
click at [1150, 140] on link "Logout" at bounding box center [1179, 133] width 129 height 26
